Goal: Information Seeking & Learning: Learn about a topic

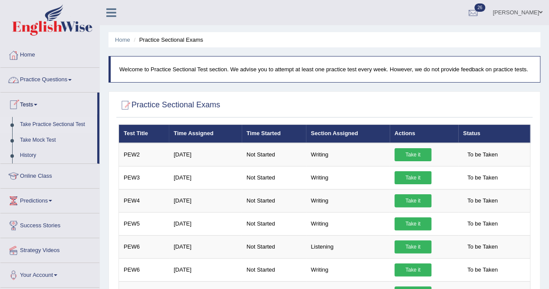
click at [36, 102] on link "Tests" at bounding box center [48, 103] width 97 height 22
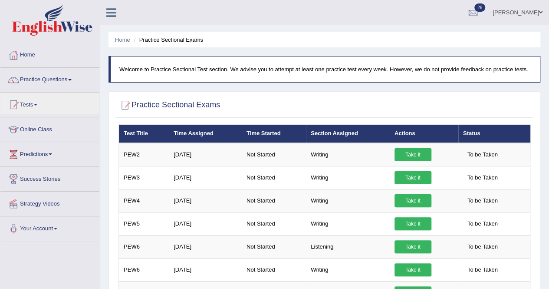
click at [67, 77] on link "Practice Questions" at bounding box center [49, 79] width 99 height 22
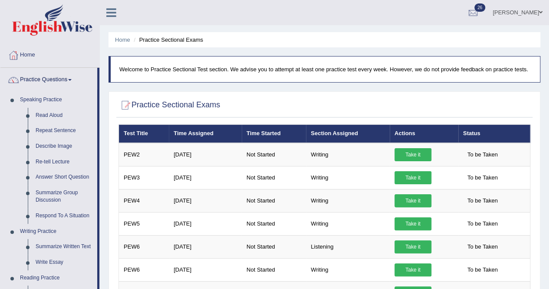
scroll to position [253, 0]
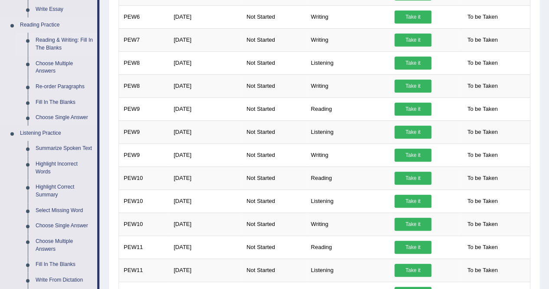
click at [69, 43] on link "Reading & Writing: Fill In The Blanks" at bounding box center [65, 44] width 66 height 23
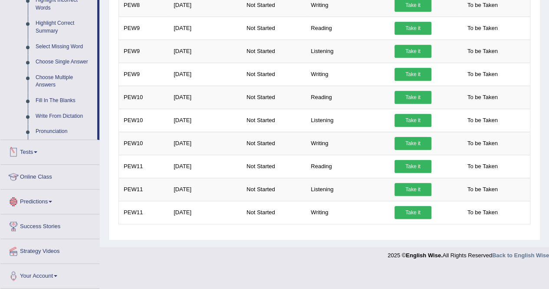
scroll to position [325, 0]
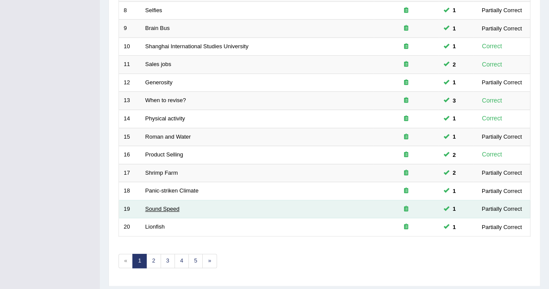
scroll to position [260, 0]
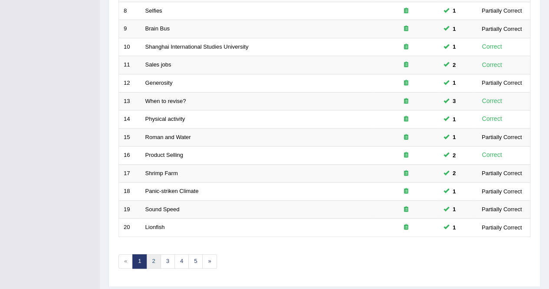
click at [149, 254] on link "2" at bounding box center [153, 261] width 14 height 14
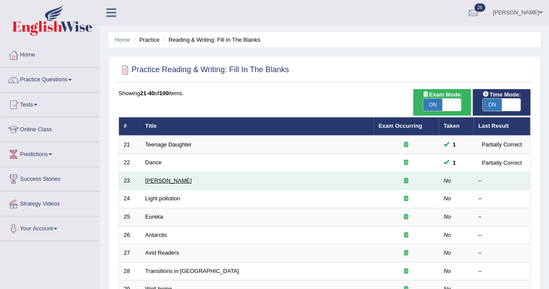
click at [181, 181] on link "[PERSON_NAME]" at bounding box center [168, 180] width 46 height 7
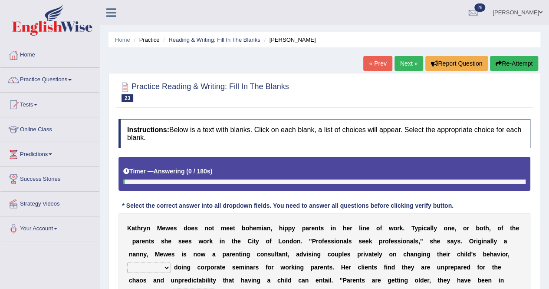
scroll to position [167, 0]
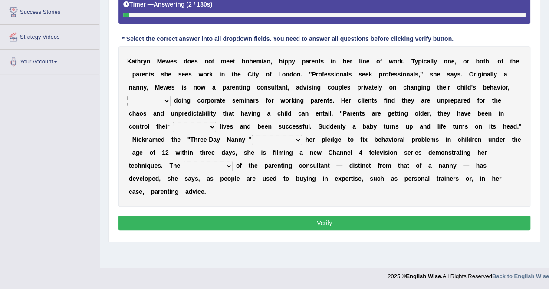
click at [166, 101] on select "as long as in order to in spite of as well as" at bounding box center [148, 100] width 43 height 10
select select "as well as"
click at [127, 95] on select "as long as in order to in spite of as well as" at bounding box center [148, 100] width 43 height 10
click at [212, 125] on select "whole all full every" at bounding box center [194, 126] width 43 height 10
select select "whole"
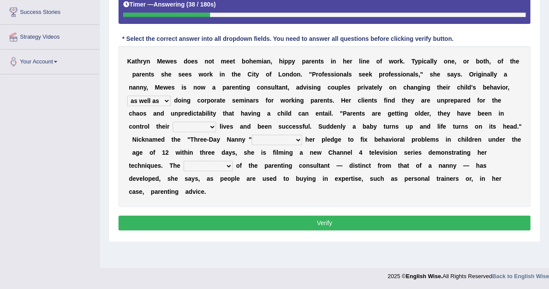
click at [173, 121] on select "whole all full every" at bounding box center [194, 126] width 43 height 10
click at [298, 140] on select "related with together with because of according to" at bounding box center [277, 140] width 50 height 10
select select "according to"
click at [252, 135] on select "related with together with because of according to" at bounding box center [277, 140] width 50 height 10
click at [226, 163] on select "percentage performance role belief" at bounding box center [208, 166] width 49 height 10
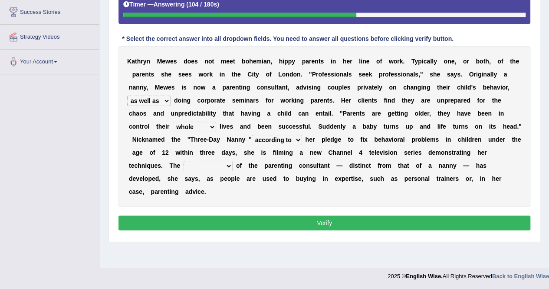
select select "belief"
click at [184, 161] on select "percentage performance role belief" at bounding box center [208, 166] width 49 height 10
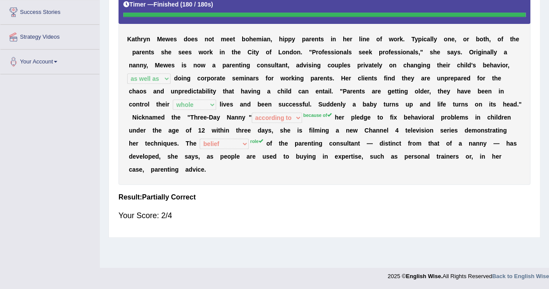
scroll to position [0, 0]
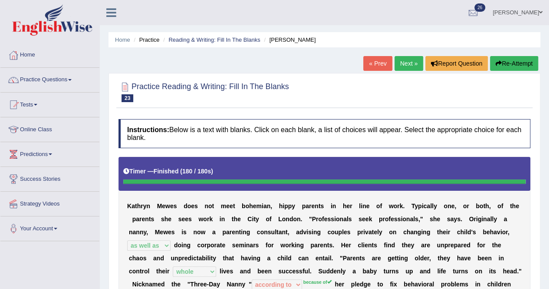
click at [404, 59] on link "Next »" at bounding box center [408, 63] width 29 height 15
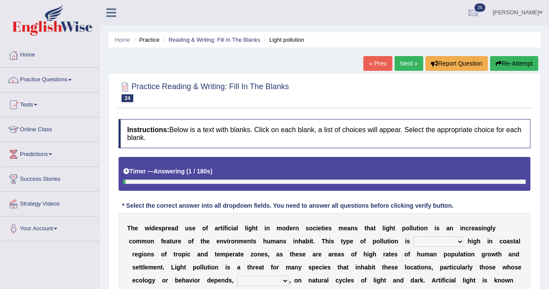
scroll to position [172, 0]
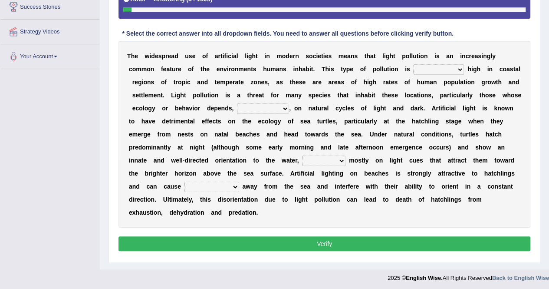
click at [458, 68] on select "exceptionally absolutely completely rarely" at bounding box center [438, 69] width 51 height 10
select select "rarely"
click at [413, 64] on select "exceptionally absolutely completely rarely" at bounding box center [438, 69] width 51 height 10
click at [284, 106] on select "in no way in some way by the wy in some ways" at bounding box center [263, 108] width 52 height 10
select select "in some ways"
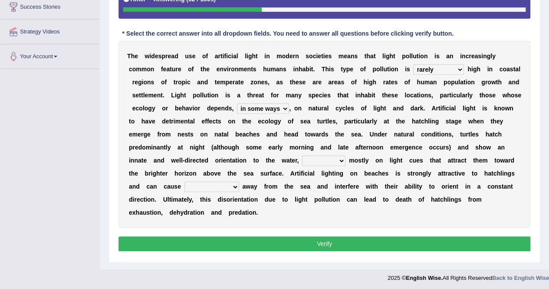
click at [237, 103] on select "in no way in some way by the wy in some ways" at bounding box center [263, 108] width 52 height 10
click at [338, 160] on select "imposing figuring relying pouring" at bounding box center [323, 160] width 43 height 10
select select "pouring"
click at [302, 155] on select "imposing figuring relying pouring" at bounding box center [323, 160] width 43 height 10
click at [233, 187] on select "them to move it to move which to move that to move" at bounding box center [211, 186] width 55 height 10
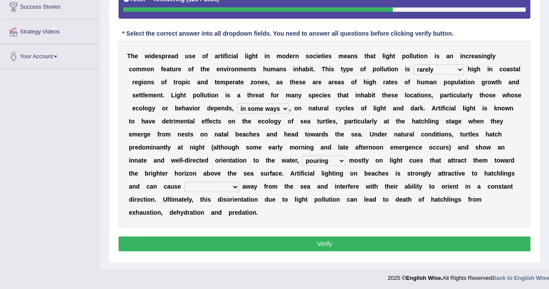
select select "that to move"
click at [184, 181] on select "them to move it to move which to move that to move" at bounding box center [211, 186] width 55 height 10
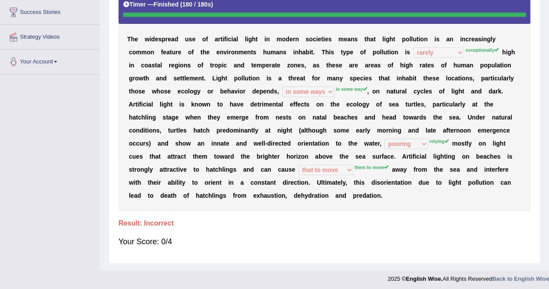
scroll to position [0, 0]
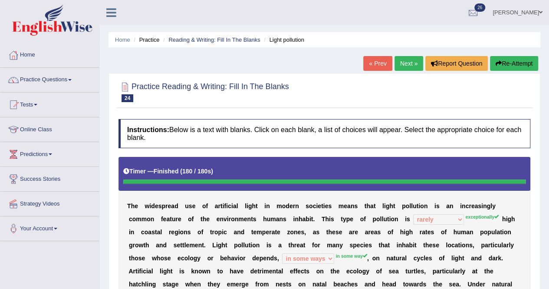
click at [519, 66] on button "Re-Attempt" at bounding box center [514, 63] width 48 height 15
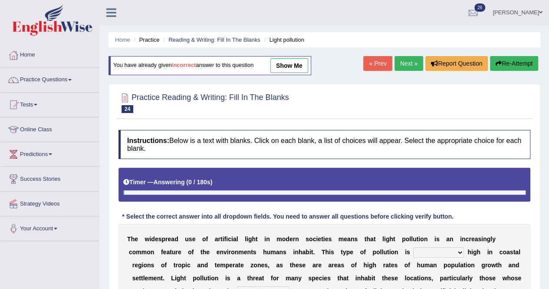
scroll to position [183, 0]
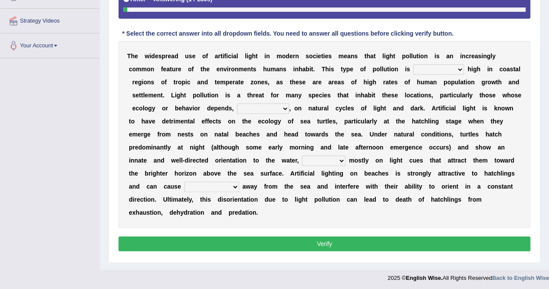
click at [459, 69] on select "exceptionally absolutely completely rarely" at bounding box center [438, 69] width 51 height 10
select select "exceptionally"
click at [413, 64] on select "exceptionally absolutely completely rarely" at bounding box center [438, 69] width 51 height 10
click at [282, 108] on select "in no way in some way by the wy in some ways" at bounding box center [263, 108] width 52 height 10
select select "in some way"
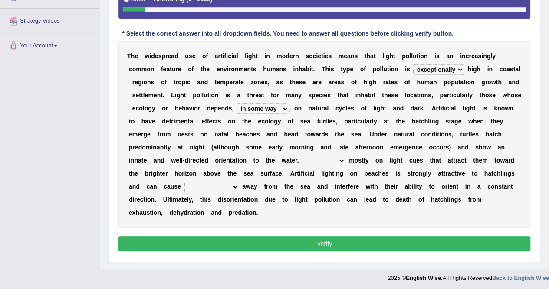
click at [237, 103] on select "in no way in some way by the wy in some ways" at bounding box center [263, 108] width 52 height 10
click at [343, 158] on select "imposing figuring relying pouring" at bounding box center [323, 160] width 43 height 10
select select "relying"
click at [302, 155] on select "imposing figuring relying pouring" at bounding box center [323, 160] width 43 height 10
click at [235, 187] on select "them to move it to move which to move that to move" at bounding box center [211, 186] width 55 height 10
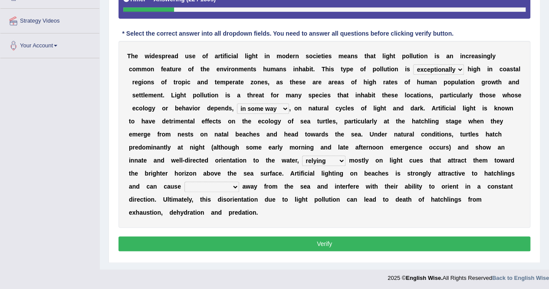
select select "them to move"
click at [184, 181] on select "them to move it to move which to move that to move" at bounding box center [211, 186] width 55 height 10
click at [302, 245] on button "Verify" at bounding box center [324, 243] width 412 height 15
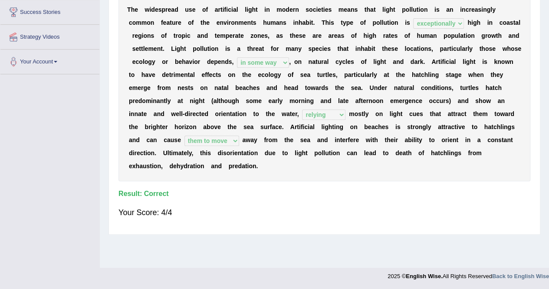
scroll to position [0, 0]
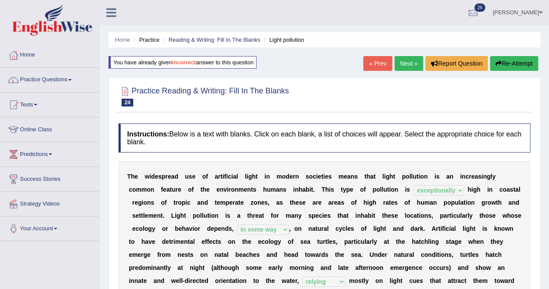
click at [407, 62] on link "Next »" at bounding box center [408, 63] width 29 height 15
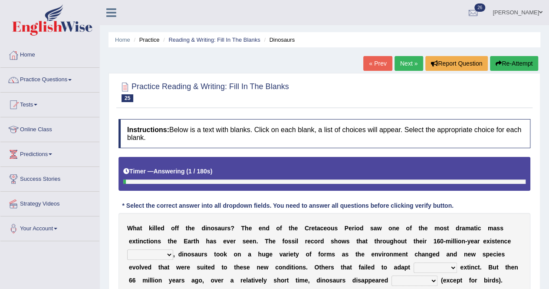
scroll to position [172, 0]
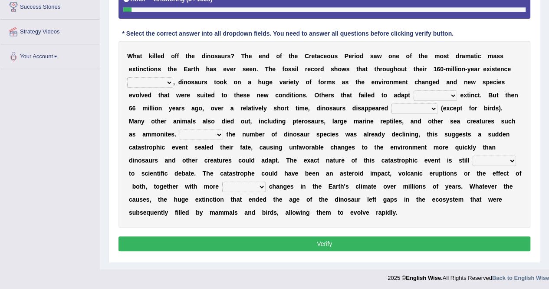
click at [168, 84] on select "existence continuous extent expectation" at bounding box center [150, 82] width 46 height 10
select select "existence"
click at [127, 77] on select "existence continuous extent expectation" at bounding box center [150, 82] width 46 height 10
click at [451, 93] on select "went to go going go" at bounding box center [435, 95] width 43 height 10
select select "went"
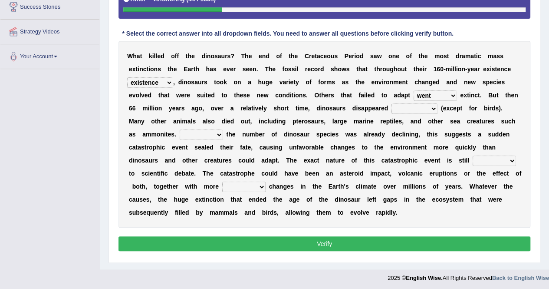
click at [414, 90] on select "went to go going go" at bounding box center [435, 95] width 43 height 10
click at [433, 108] on select "partially gradually completely excessively" at bounding box center [414, 108] width 46 height 10
select select "gradually"
click at [391, 103] on select "partially gradually completely excessively" at bounding box center [414, 108] width 46 height 10
click at [217, 134] on select "However Because Although Unless" at bounding box center [201, 134] width 43 height 10
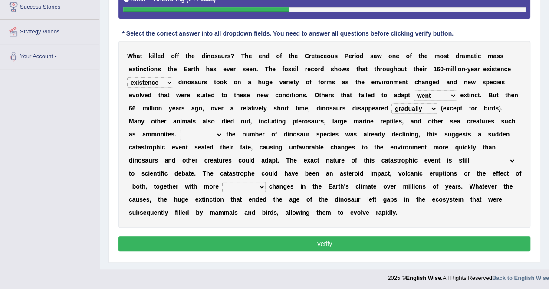
select select "Because"
click at [180, 129] on select "However Because Although Unless" at bounding box center [201, 134] width 43 height 10
click at [512, 161] on select "relative open additional focused" at bounding box center [494, 160] width 43 height 10
select select "relative"
click at [473, 155] on select "relative open additional focused" at bounding box center [494, 160] width 43 height 10
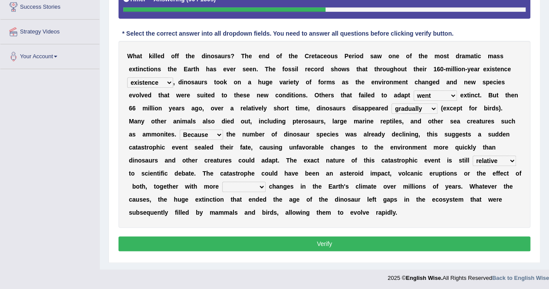
click at [259, 182] on select "irregular gradual spiritual positive" at bounding box center [243, 186] width 43 height 10
select select "gradual"
click at [222, 181] on select "irregular gradual spiritual positive" at bounding box center [243, 186] width 43 height 10
click at [263, 187] on select "irregular gradual spiritual positive" at bounding box center [243, 186] width 43 height 10
click at [281, 224] on div "W h a t k i l l e d o f f t h e d i n o s a u r s ? T h e e n d o f t h e C r e…" at bounding box center [324, 134] width 412 height 187
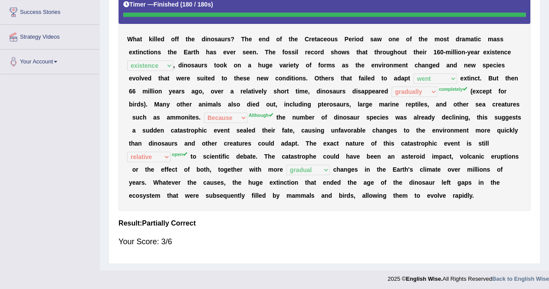
scroll to position [0, 0]
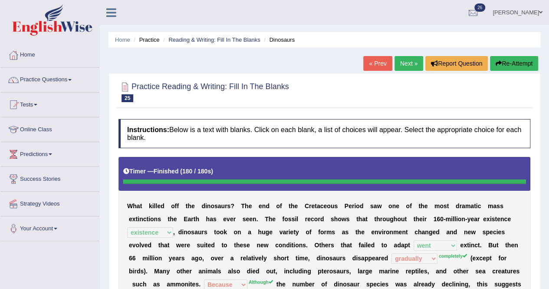
click at [399, 63] on link "Next »" at bounding box center [408, 63] width 29 height 15
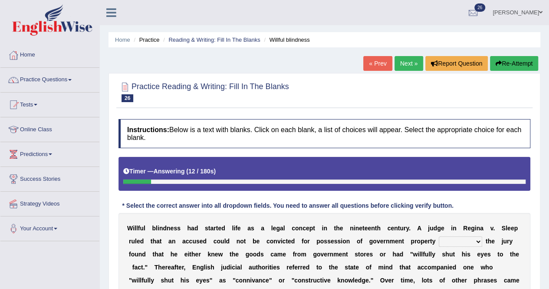
scroll to position [167, 0]
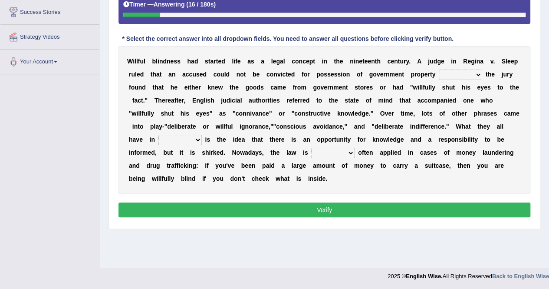
click at [477, 73] on select "since unless although thereby" at bounding box center [460, 74] width 43 height 10
select select "thereby"
click at [439, 69] on select "since unless although thereby" at bounding box center [460, 74] width 43 height 10
click at [194, 138] on select "contrast total relation common" at bounding box center [179, 140] width 43 height 10
click at [158, 135] on select "contrast total relation common" at bounding box center [179, 140] width 43 height 10
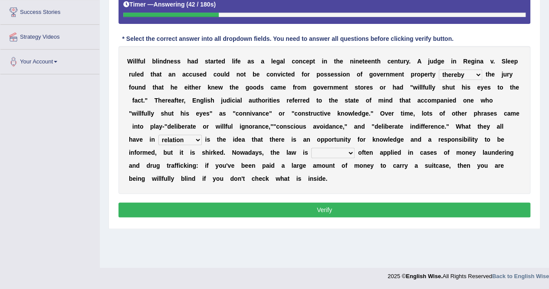
click at [197, 138] on select "contrast total relation common" at bounding box center [179, 140] width 43 height 10
select select "contrast"
click at [158, 135] on select "contrast total relation common" at bounding box center [179, 140] width 43 height 10
click at [354, 149] on b at bounding box center [355, 152] width 3 height 7
click at [351, 151] on select "little few most less" at bounding box center [332, 153] width 43 height 10
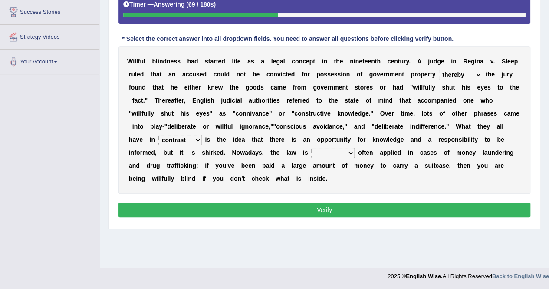
click at [311, 148] on select "little few most less" at bounding box center [332, 153] width 43 height 10
click at [352, 151] on select "little few most less" at bounding box center [332, 153] width 43 height 10
select select "most"
click at [311, 148] on select "little few most less" at bounding box center [332, 153] width 43 height 10
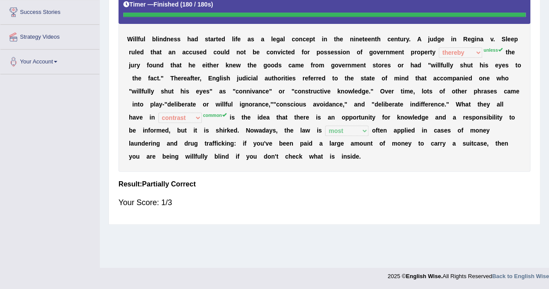
scroll to position [0, 0]
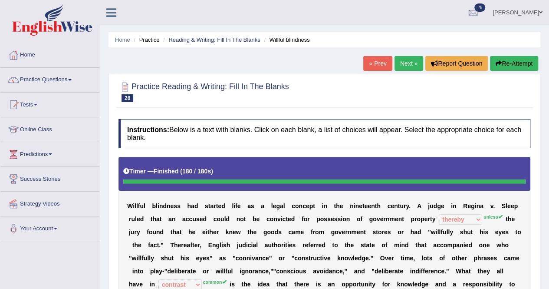
click at [406, 58] on link "Next »" at bounding box center [408, 63] width 29 height 15
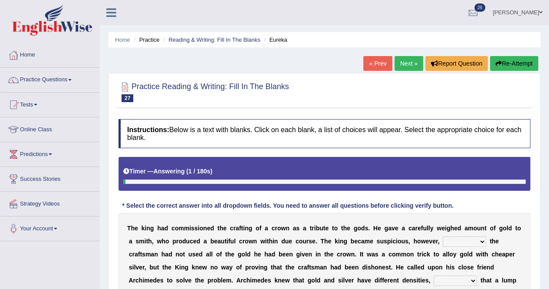
scroll to position [172, 0]
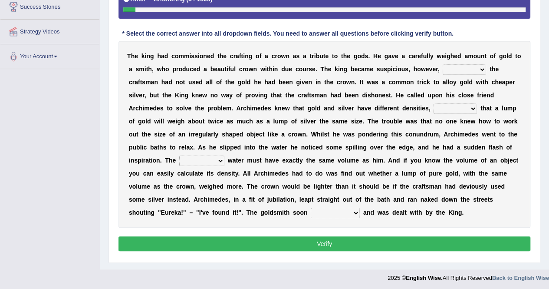
click at [481, 69] on select "if whether thus that" at bounding box center [464, 69] width 43 height 10
select select "thus"
click at [443, 64] on select "if whether thus that" at bounding box center [464, 69] width 43 height 10
click at [472, 109] on select "meaning meant means to mean" at bounding box center [454, 108] width 43 height 10
select select "meant"
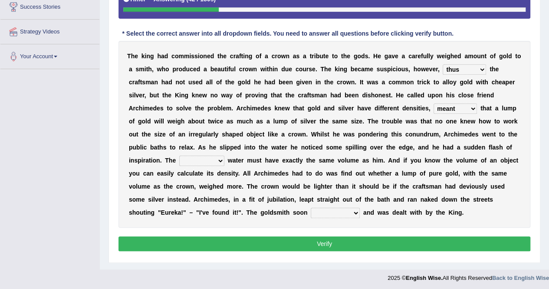
click at [433, 103] on select "meaning meant means to mean" at bounding box center [454, 108] width 43 height 10
click at [220, 160] on select "submerged disposed diagnosed displaced" at bounding box center [201, 160] width 45 height 10
select select "submerged"
click at [179, 155] on select "submerged disposed diagnosed displaced" at bounding box center [201, 160] width 45 height 10
click at [327, 207] on select "conjured contradicted confessed condemned" at bounding box center [335, 212] width 49 height 10
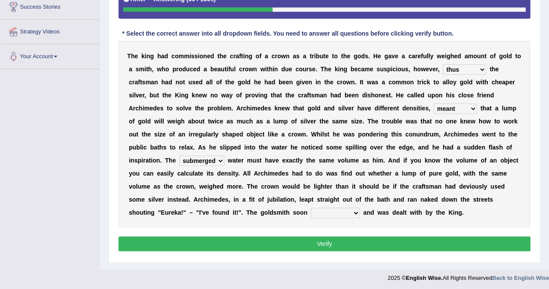
select select "contradicted"
click at [311, 207] on select "conjured contradicted confessed condemned" at bounding box center [335, 212] width 49 height 10
click at [484, 67] on select "if whether thus that" at bounding box center [464, 69] width 43 height 10
click at [517, 83] on div "T h e k i n g h a d c o m m i s s i o n e d t h e c r a f t i n g o f a c r o w…" at bounding box center [324, 134] width 412 height 187
click at [347, 239] on button "Verify" at bounding box center [324, 243] width 412 height 15
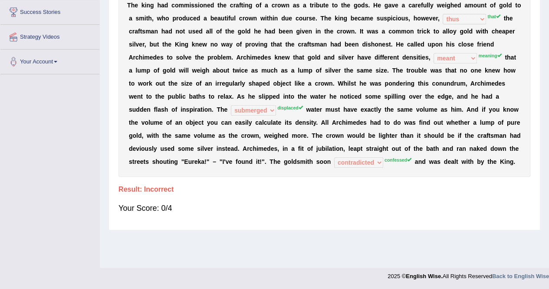
scroll to position [0, 0]
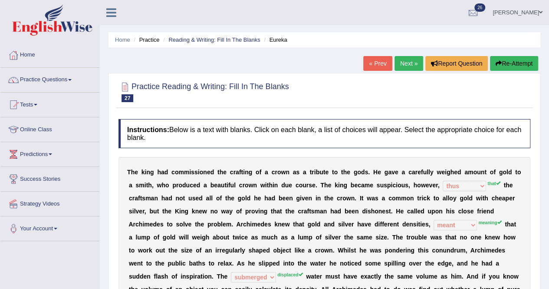
click at [516, 59] on button "Re-Attempt" at bounding box center [514, 63] width 48 height 15
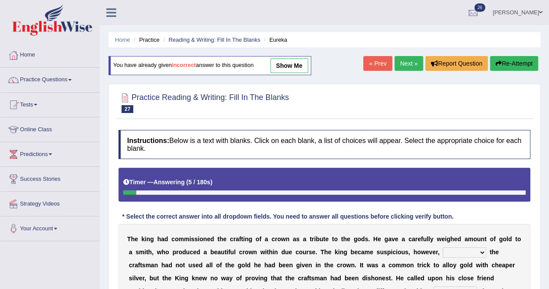
scroll to position [183, 0]
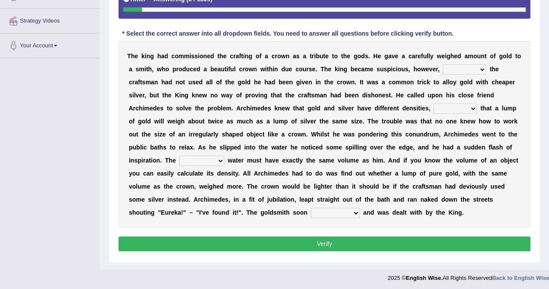
click at [480, 70] on select "if whether thus that" at bounding box center [464, 69] width 43 height 10
select select "thus"
click at [443, 64] on select "if whether thus that" at bounding box center [464, 69] width 43 height 10
click at [472, 108] on select "meaning meant means to mean" at bounding box center [454, 108] width 43 height 10
select select "meaning"
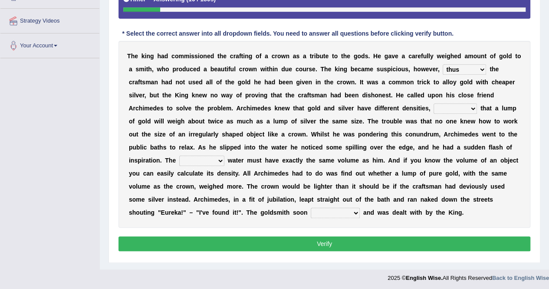
click at [433, 103] on select "meaning meant means to mean" at bounding box center [454, 108] width 43 height 10
click at [220, 158] on select "submerged disposed diagnosed displaced" at bounding box center [201, 160] width 45 height 10
select select "displaced"
click at [179, 155] on select "submerged disposed diagnosed displaced" at bounding box center [201, 160] width 45 height 10
click at [325, 208] on select "conjured contradicted confessed condemned" at bounding box center [335, 212] width 49 height 10
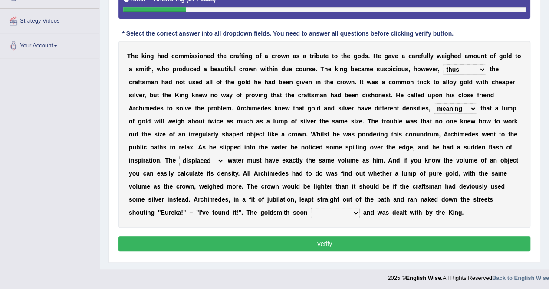
select select "confessed"
click at [311, 207] on select "conjured contradicted confessed condemned" at bounding box center [335, 212] width 49 height 10
click at [320, 245] on button "Verify" at bounding box center [324, 243] width 412 height 15
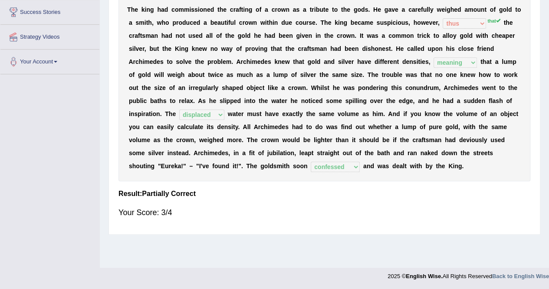
scroll to position [0, 0]
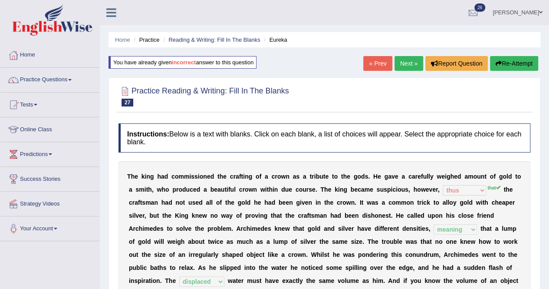
click at [409, 63] on link "Next »" at bounding box center [408, 63] width 29 height 15
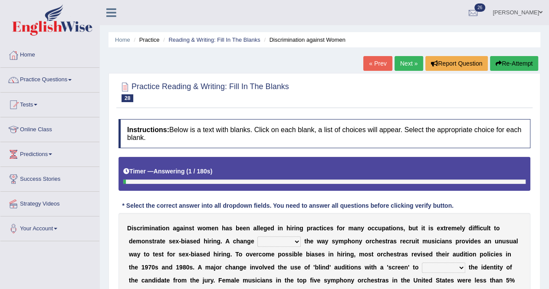
scroll to position [167, 0]
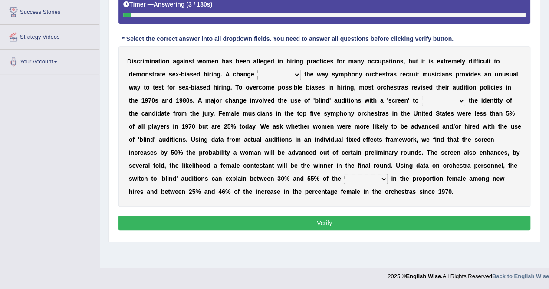
click at [298, 69] on select "around beyond in by" at bounding box center [278, 74] width 43 height 10
select select "by"
click at [257, 69] on select "around beyond in by" at bounding box center [278, 74] width 43 height 10
click at [462, 98] on select "conceal contain cancel check" at bounding box center [443, 100] width 43 height 10
select select "check"
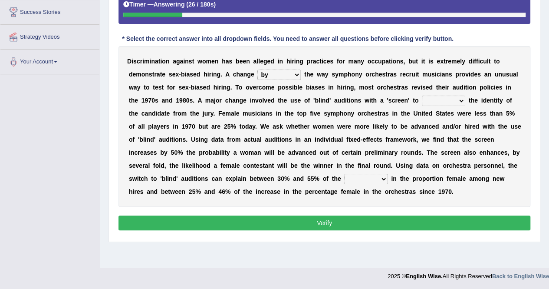
click at [422, 95] on select "conceal contain cancel check" at bounding box center [443, 100] width 43 height 10
click at [381, 176] on select "decrease number increase amount" at bounding box center [365, 179] width 43 height 10
select select "number"
click at [344, 174] on select "decrease number increase amount" at bounding box center [365, 179] width 43 height 10
click at [298, 71] on select "around beyond in by" at bounding box center [278, 74] width 43 height 10
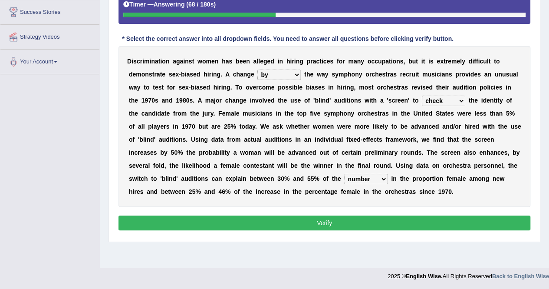
click at [482, 240] on div "Home Practice Reading & Writing: Fill In The Blanks Discrimination against Wome…" at bounding box center [324, 50] width 449 height 434
click at [295, 73] on select "around beyond in by" at bounding box center [278, 74] width 43 height 10
click at [317, 222] on button "Verify" at bounding box center [324, 222] width 412 height 15
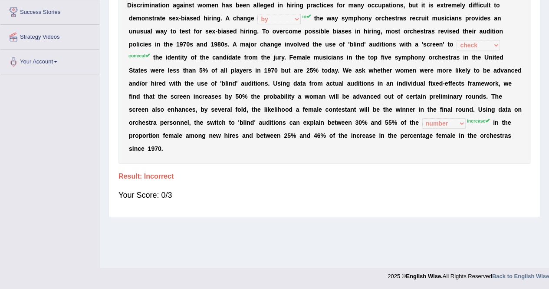
scroll to position [0, 0]
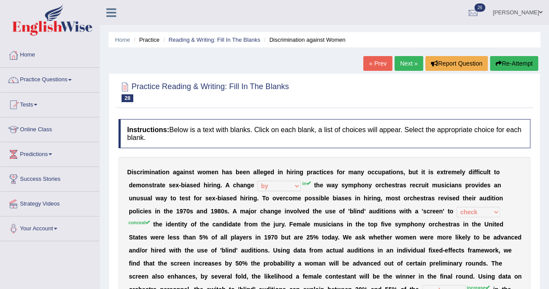
click at [507, 69] on button "Re-Attempt" at bounding box center [514, 63] width 48 height 15
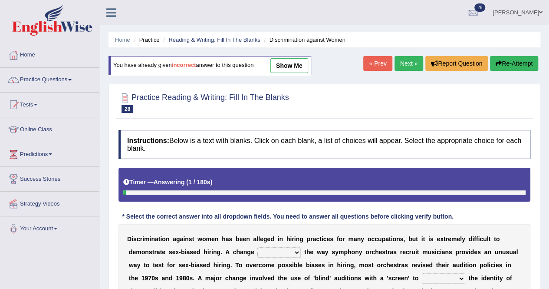
scroll to position [167, 0]
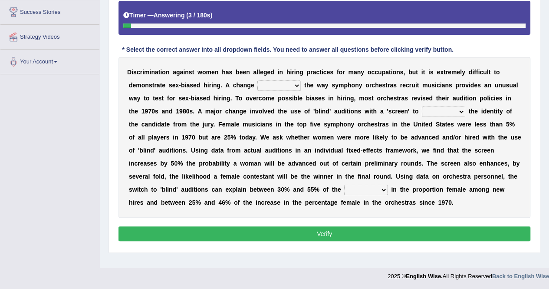
click at [296, 83] on select "around beyond in by" at bounding box center [278, 85] width 43 height 10
select select "in"
click at [257, 80] on select "around beyond in by" at bounding box center [278, 85] width 43 height 10
click at [459, 111] on select "conceal contain cancel check" at bounding box center [443, 111] width 43 height 10
select select "conceal"
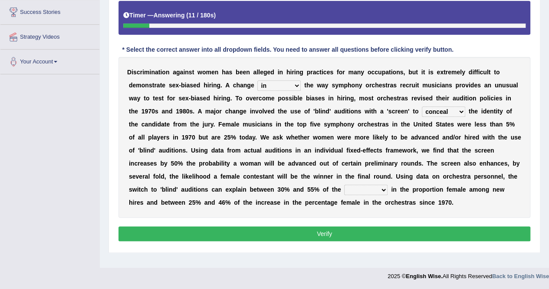
click at [422, 106] on select "conceal contain cancel check" at bounding box center [443, 111] width 43 height 10
click at [380, 187] on select "decrease number increase amount" at bounding box center [365, 189] width 43 height 10
select select "increase"
click at [344, 184] on select "decrease number increase amount" at bounding box center [365, 189] width 43 height 10
click at [366, 226] on button "Verify" at bounding box center [324, 233] width 412 height 15
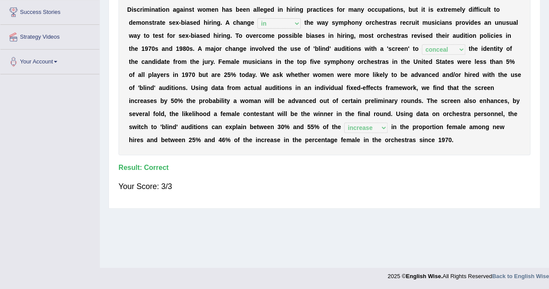
scroll to position [0, 0]
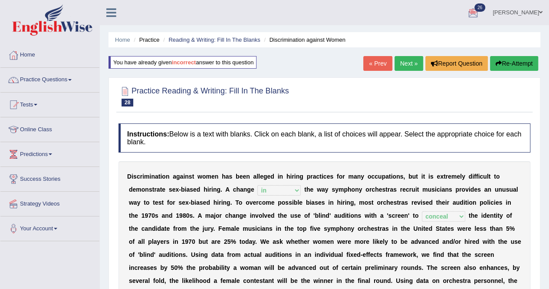
click at [406, 61] on link "Next »" at bounding box center [408, 63] width 29 height 15
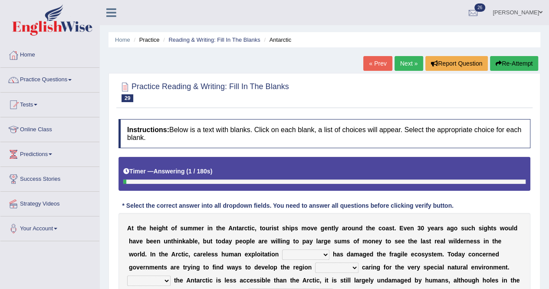
click at [546, 205] on div "Home Practice Reading & Writing: Fill In The Blanks Antarctic « Prev Next » Rep…" at bounding box center [324, 217] width 449 height 434
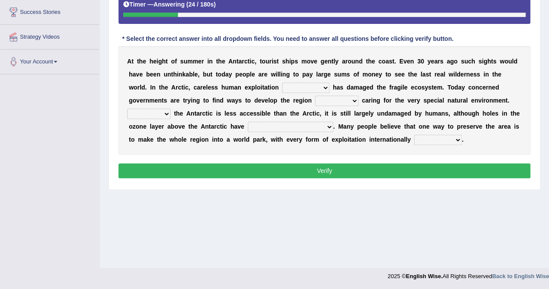
click at [323, 88] on select "in the future ever before on one side in the past" at bounding box center [305, 87] width 47 height 10
select select "in the past"
click at [282, 82] on select "in the future ever before on one side in the past" at bounding box center [305, 87] width 47 height 10
click at [326, 84] on select "in the future ever before on one side in the past" at bounding box center [305, 87] width 47 height 10
click at [343, 160] on div "Instructions: Below is a text with blanks. Click on each blank, a list of choic…" at bounding box center [324, 66] width 416 height 237
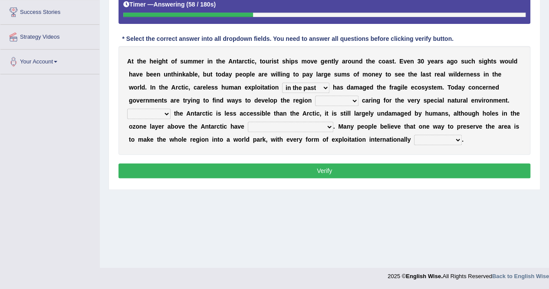
click at [353, 100] on select "while whereas even though" at bounding box center [336, 100] width 43 height 10
select select "while"
click at [315, 95] on select "while whereas even though" at bounding box center [336, 100] width 43 height 10
click at [167, 112] on select "Because Whether Unless Besides" at bounding box center [148, 113] width 43 height 10
select select "Whether"
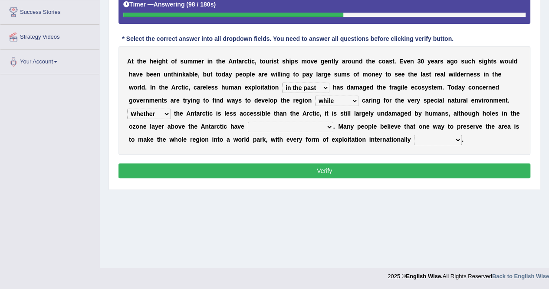
click at [127, 108] on select "Because Whether Unless Besides" at bounding box center [148, 113] width 43 height 10
click at [331, 125] on select "yet discovered ever discovered already been discovered already been discovering" at bounding box center [290, 126] width 85 height 10
select select "already been discovered"
click at [248, 121] on select "yet discovered ever discovered already been discovered already been discovering" at bounding box center [290, 126] width 85 height 10
click at [457, 138] on select "expanded spanned banned transformed" at bounding box center [438, 140] width 48 height 10
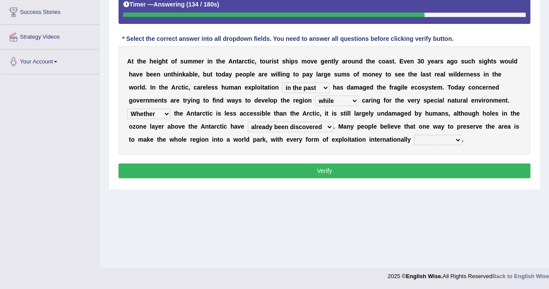
click at [414, 135] on select "expanded spanned banned transformed" at bounding box center [438, 140] width 48 height 10
click at [456, 138] on select "expanded spanned banned transformed" at bounding box center [438, 140] width 48 height 10
select select "expanded"
click at [414, 135] on select "expanded spanned banned transformed" at bounding box center [438, 140] width 48 height 10
click at [457, 138] on select "expanded spanned banned transformed" at bounding box center [438, 140] width 48 height 10
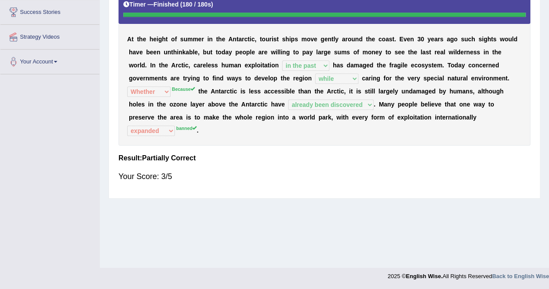
scroll to position [0, 0]
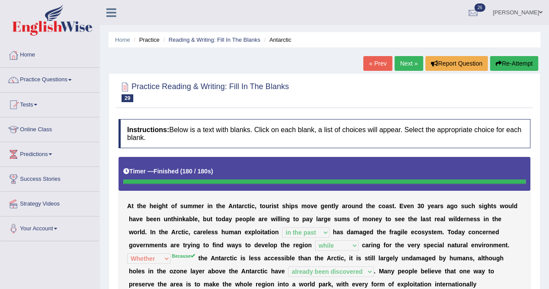
click at [410, 65] on link "Next »" at bounding box center [408, 63] width 29 height 15
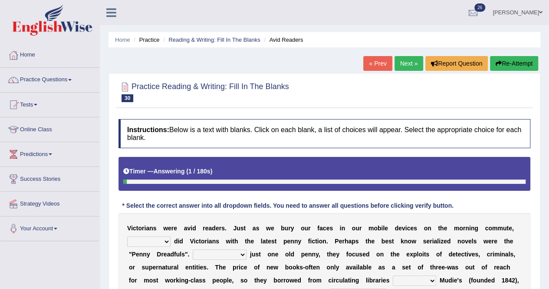
scroll to position [167, 0]
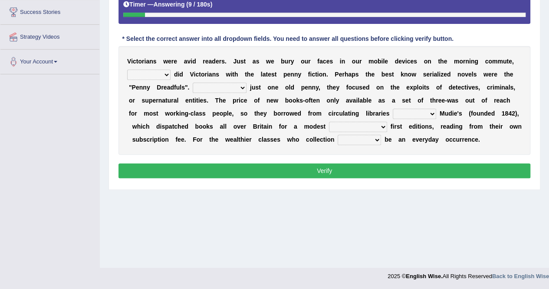
click at [164, 74] on select "either so too neither whether" at bounding box center [148, 74] width 43 height 10
select select "either"
click at [127, 69] on select "either so too neither whether" at bounding box center [148, 74] width 43 height 10
click at [244, 88] on select "Costed Having costed Costing Cost" at bounding box center [220, 87] width 54 height 10
select select "Costing"
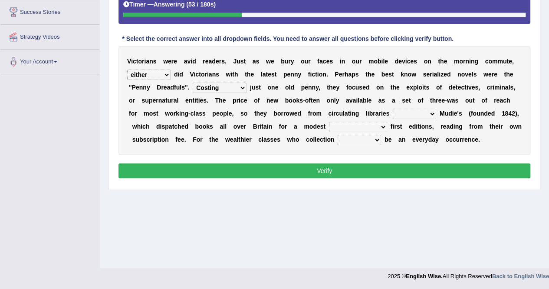
click at [193, 82] on select "Costed Having costed Costing Cost" at bounding box center [220, 87] width 54 height 10
click at [426, 115] on select "such as other than that is as to" at bounding box center [414, 113] width 43 height 10
select select "such as"
click at [393, 108] on select "such as other than that is as to" at bounding box center [414, 113] width 43 height 10
click at [376, 126] on select "could afford afford having afforded affording" at bounding box center [358, 126] width 58 height 10
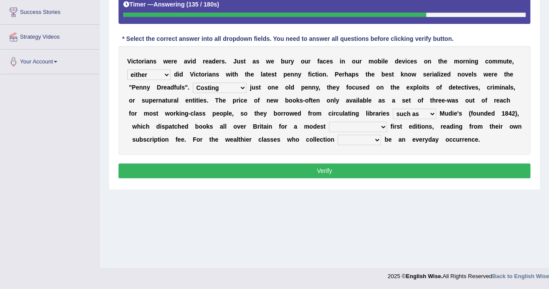
select select "afford"
click at [329, 121] on select "could afford afford having afforded affording" at bounding box center [358, 126] width 58 height 10
click at [373, 140] on select "would could should did" at bounding box center [359, 140] width 43 height 10
select select "would"
click at [338, 135] on select "would could should did" at bounding box center [359, 140] width 43 height 10
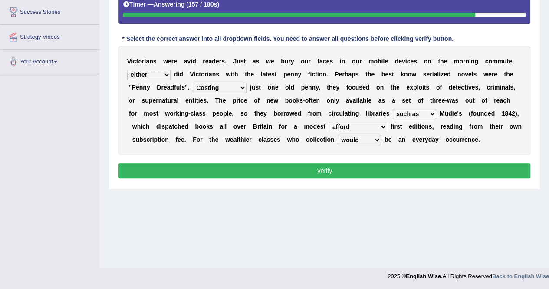
click at [166, 71] on select "either so too neither whether" at bounding box center [148, 74] width 43 height 10
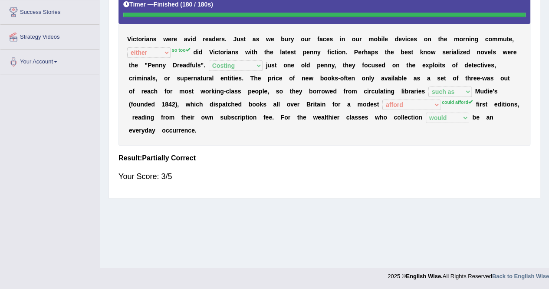
scroll to position [0, 0]
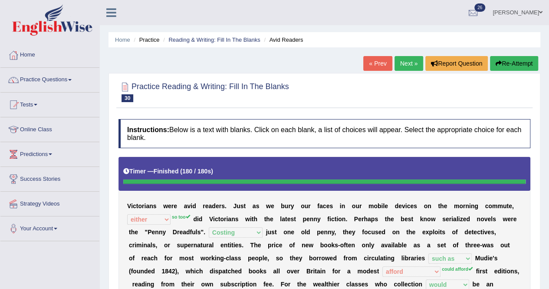
click at [406, 60] on link "Next »" at bounding box center [408, 63] width 29 height 15
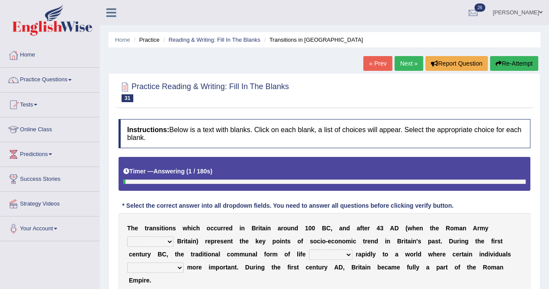
scroll to position [167, 0]
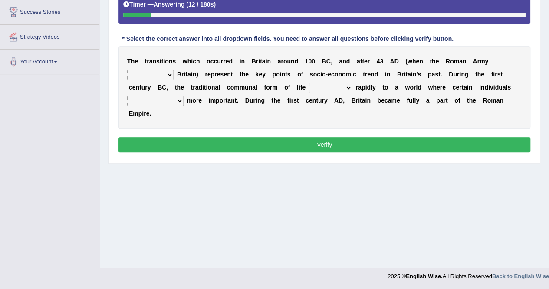
click at [167, 72] on select "purported pursued enlightened invaded" at bounding box center [150, 74] width 46 height 10
select select "enlightened"
click at [127, 69] on select "purported pursued enlightened invaded" at bounding box center [150, 74] width 46 height 10
click at [348, 82] on select "withdrew shaped awarded shifted" at bounding box center [330, 87] width 43 height 10
select select "shifted"
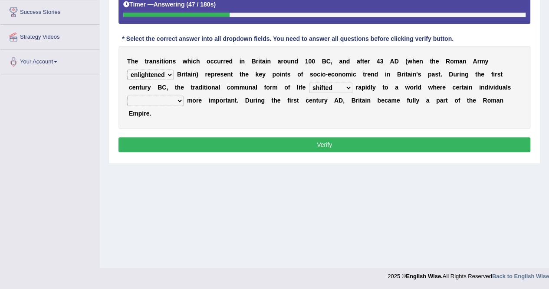
click at [309, 82] on select "withdrew shaped awarded shifted" at bounding box center [330, 87] width 43 height 10
click at [176, 101] on select "became become having become becoming" at bounding box center [155, 100] width 56 height 10
click at [127, 95] on select "became become having become becoming" at bounding box center [155, 100] width 56 height 10
click at [177, 99] on select "became become having become becoming" at bounding box center [155, 100] width 56 height 10
select select "become"
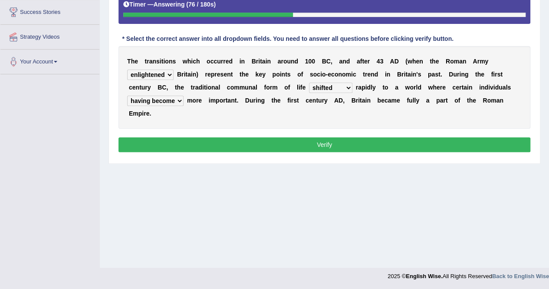
click at [127, 95] on select "became become having become becoming" at bounding box center [155, 100] width 56 height 10
click at [311, 143] on button "Verify" at bounding box center [324, 144] width 412 height 15
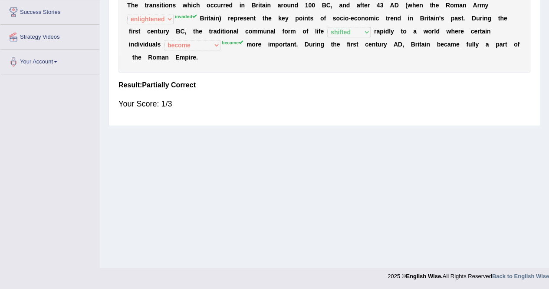
scroll to position [0, 0]
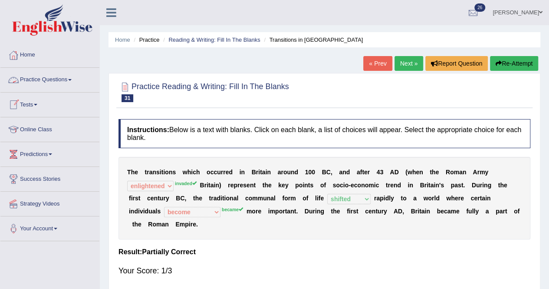
click at [52, 82] on link "Practice Questions" at bounding box center [49, 79] width 99 height 22
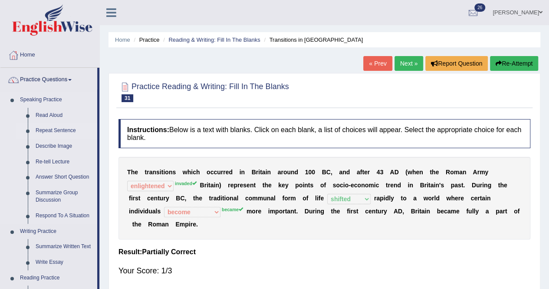
click at [51, 132] on link "Repeat Sentence" at bounding box center [65, 131] width 66 height 16
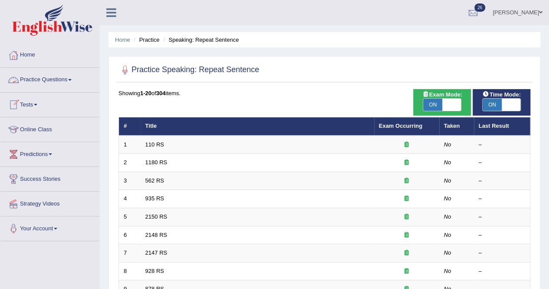
click at [47, 81] on link "Practice Questions" at bounding box center [49, 79] width 99 height 22
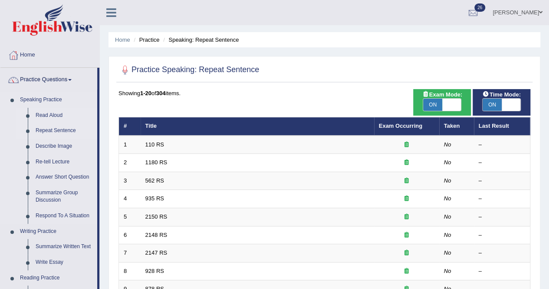
click at [46, 110] on link "Read Aloud" at bounding box center [65, 116] width 66 height 16
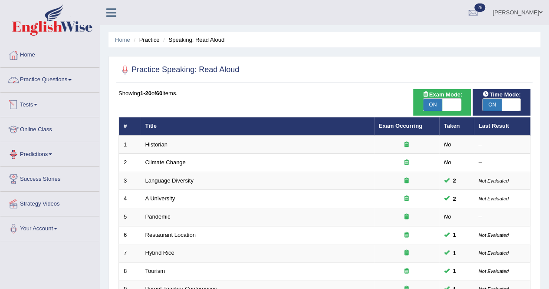
click at [56, 79] on link "Practice Questions" at bounding box center [49, 79] width 99 height 22
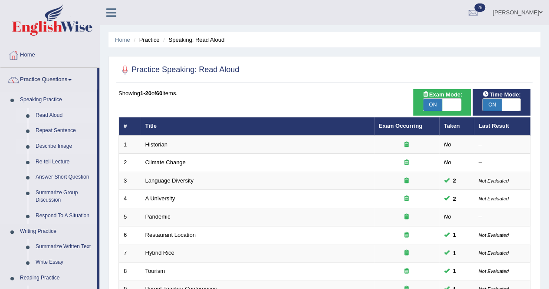
click at [58, 146] on link "Describe Image" at bounding box center [65, 146] width 66 height 16
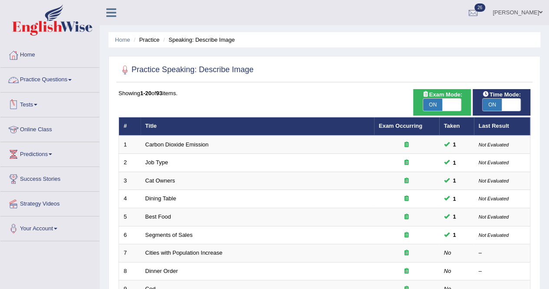
click at [62, 80] on link "Practice Questions" at bounding box center [49, 79] width 99 height 22
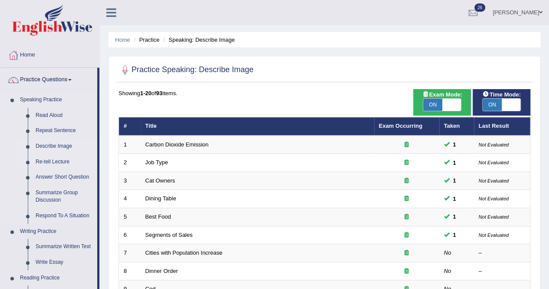
click at [51, 163] on link "Re-tell Lecture" at bounding box center [65, 162] width 66 height 16
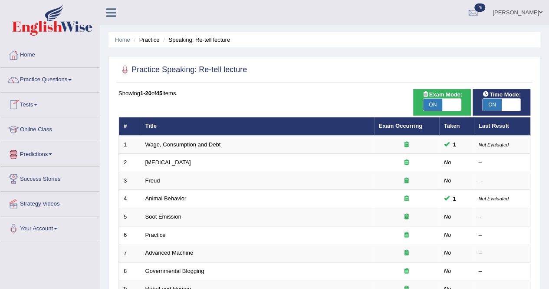
click at [36, 103] on link "Tests" at bounding box center [49, 103] width 99 height 22
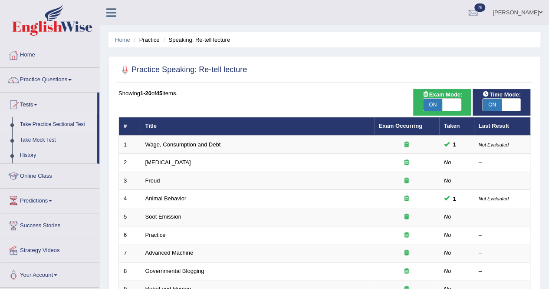
click at [37, 123] on link "Take Practice Sectional Test" at bounding box center [56, 125] width 81 height 16
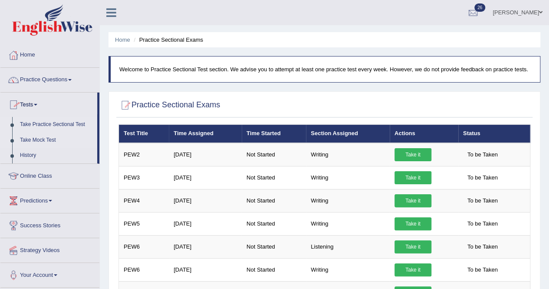
click at [35, 139] on link "Take Mock Test" at bounding box center [56, 140] width 81 height 16
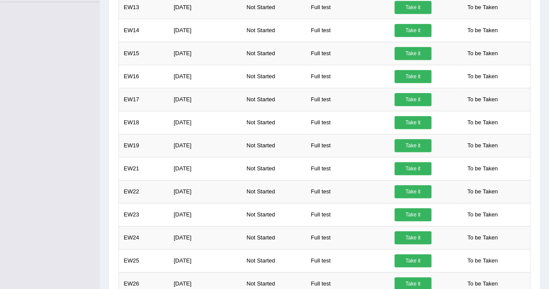
scroll to position [33, 0]
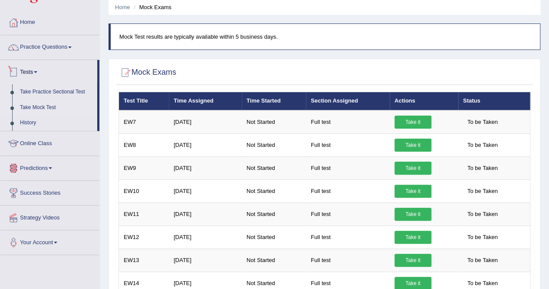
click at [41, 73] on link "Tests" at bounding box center [48, 71] width 97 height 22
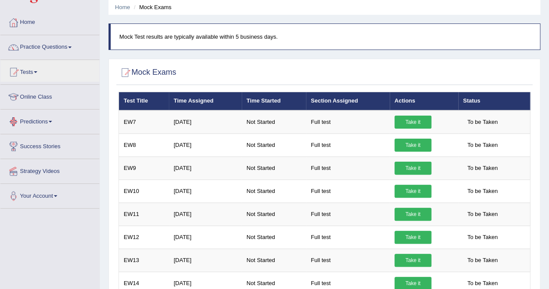
click at [51, 118] on link "Predictions" at bounding box center [49, 120] width 99 height 22
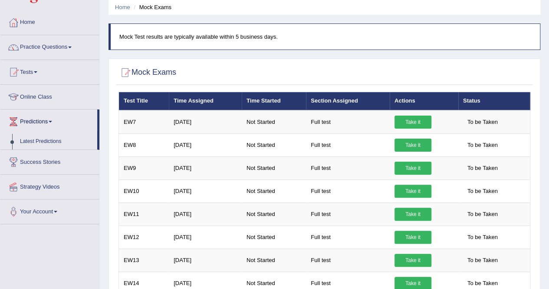
click at [51, 118] on link "Predictions" at bounding box center [48, 120] width 97 height 22
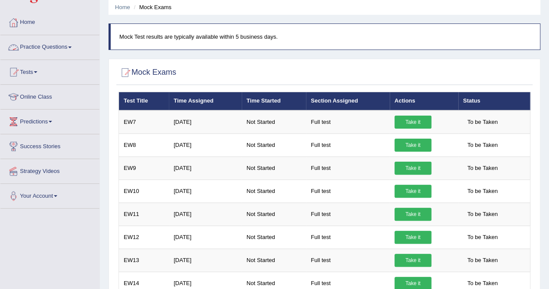
click at [73, 49] on link "Practice Questions" at bounding box center [49, 46] width 99 height 22
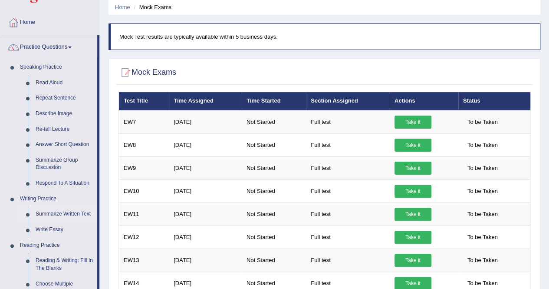
click at [59, 215] on link "Summarize Written Text" at bounding box center [65, 214] width 66 height 16
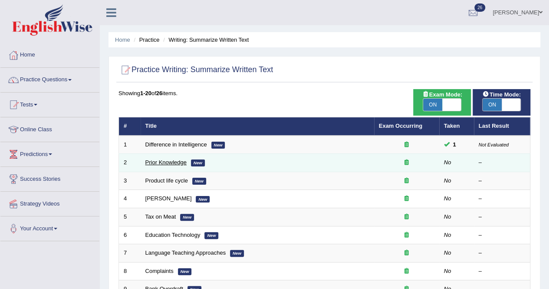
click at [167, 159] on link "Prior Knowledge" at bounding box center [165, 162] width 41 height 7
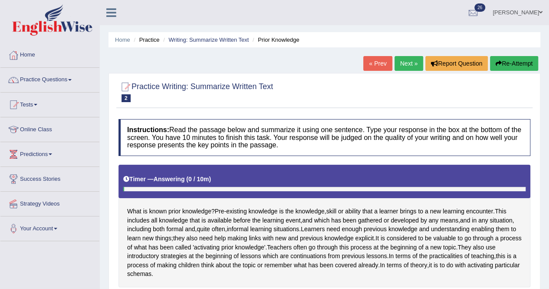
scroll to position [174, 0]
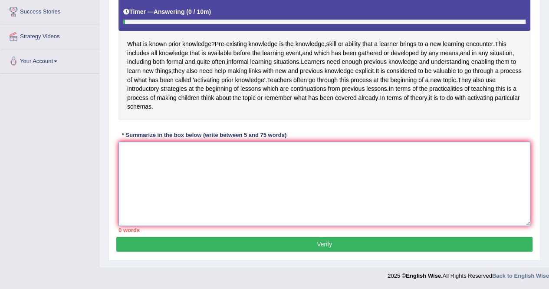
click at [130, 157] on textarea at bounding box center [324, 183] width 412 height 84
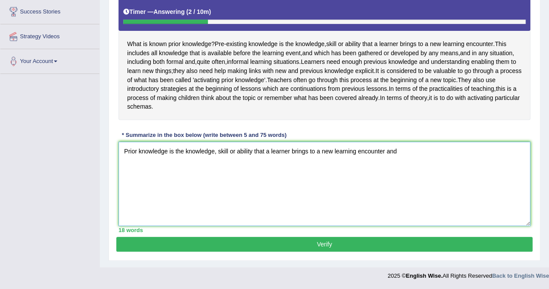
click at [385, 150] on textarea "Prior knowledge is the knowledge, skill or ability that a learner brings to a n…" at bounding box center [324, 183] width 412 height 84
click at [400, 152] on textarea "Prior knowledge is the knowledge, skill or ability that a learner brings to a n…" at bounding box center [324, 183] width 412 height 84
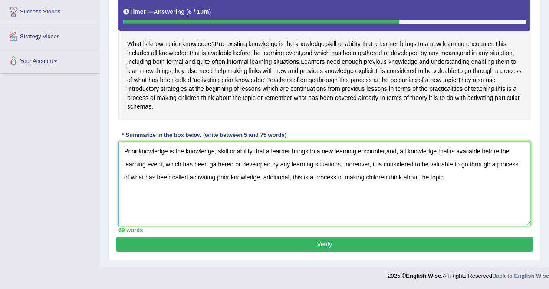
type textarea "Prior knowledge is the knowledge, skill or ability that a learner brings to a n…"
click at [333, 247] on button "Verify" at bounding box center [324, 243] width 416 height 15
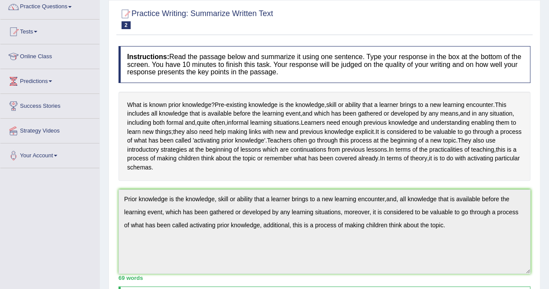
scroll to position [325, 0]
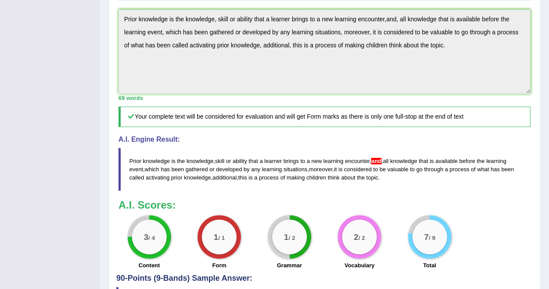
scroll to position [0, 0]
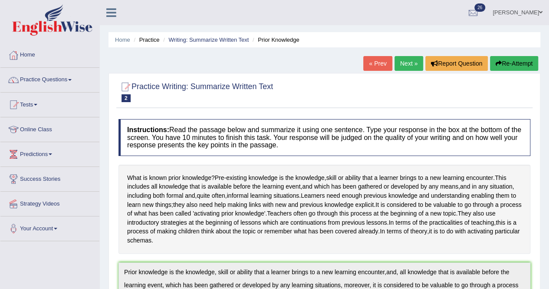
click at [408, 62] on link "Next »" at bounding box center [408, 63] width 29 height 15
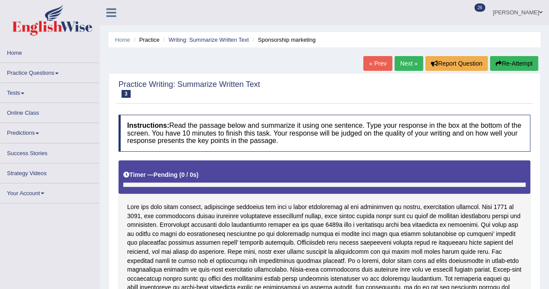
scroll to position [197, 0]
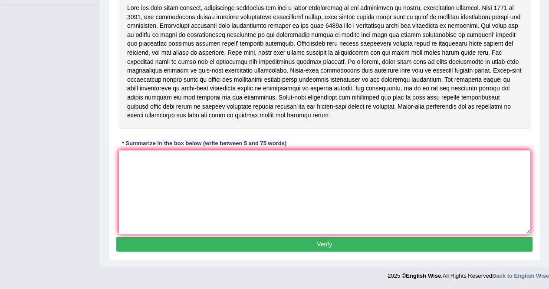
click at [297, 189] on textarea at bounding box center [324, 192] width 412 height 84
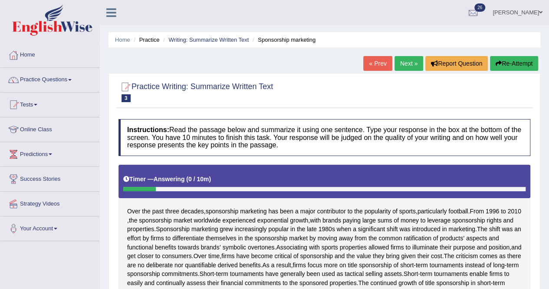
scroll to position [210, 0]
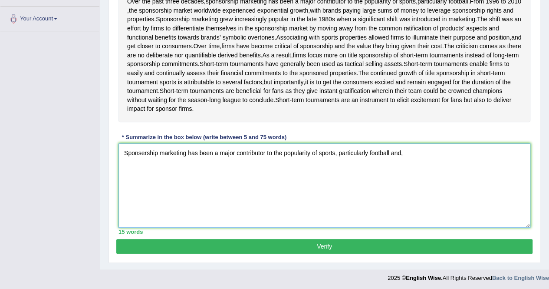
click at [389, 151] on textarea "Sponsership marketing has been a major contributor to the popularity of sports,…" at bounding box center [324, 185] width 412 height 84
click at [411, 151] on textarea "Sponsership marketing has been a major contributor to the popularity of sports,…" at bounding box center [324, 185] width 412 height 84
click at [391, 152] on textarea "Sponsership marketing has been a major contributor to the popularity of sports,…" at bounding box center [324, 185] width 412 height 84
click at [393, 152] on textarea "Sponsership marketing has been a major contributor to the popularity of sports,…" at bounding box center [324, 185] width 412 height 84
click at [406, 152] on textarea "Sponsership marketing has been a major contributor to the popularity of sports,…" at bounding box center [324, 185] width 412 height 84
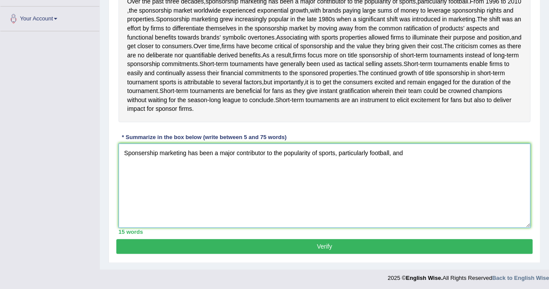
click at [143, 150] on textarea "Sponsership marketing has been a major contributor to the popularity of sports,…" at bounding box center [324, 185] width 412 height 84
click at [410, 150] on textarea "Sponsorship marketing has been a major contributor to the popularity of sports,…" at bounding box center [324, 185] width 412 height 84
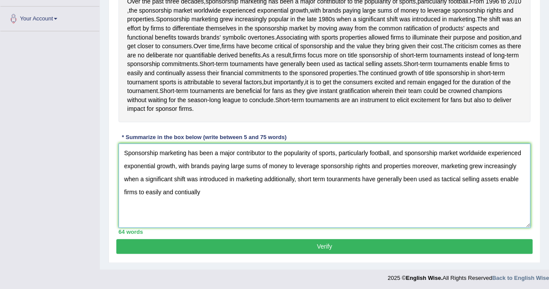
click at [188, 188] on textarea "Sponsorship marketing has been a major contributor to the popularity of sports,…" at bounding box center [324, 185] width 412 height 84
click at [223, 185] on textarea "Sponsorship marketing has been a major contributor to the popularity of sports,…" at bounding box center [324, 185] width 412 height 84
type textarea "Sponsorship marketing has been a major contributor to the popularity of sports,…"
click at [382, 240] on button "Verify" at bounding box center [324, 246] width 416 height 15
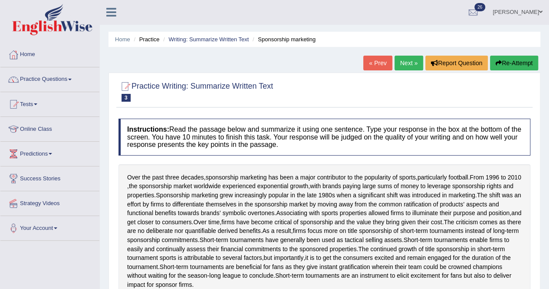
scroll to position [0, 0]
click at [37, 80] on link "Practice Questions" at bounding box center [49, 79] width 99 height 22
